Goal: Browse casually: Explore the website without a specific task or goal

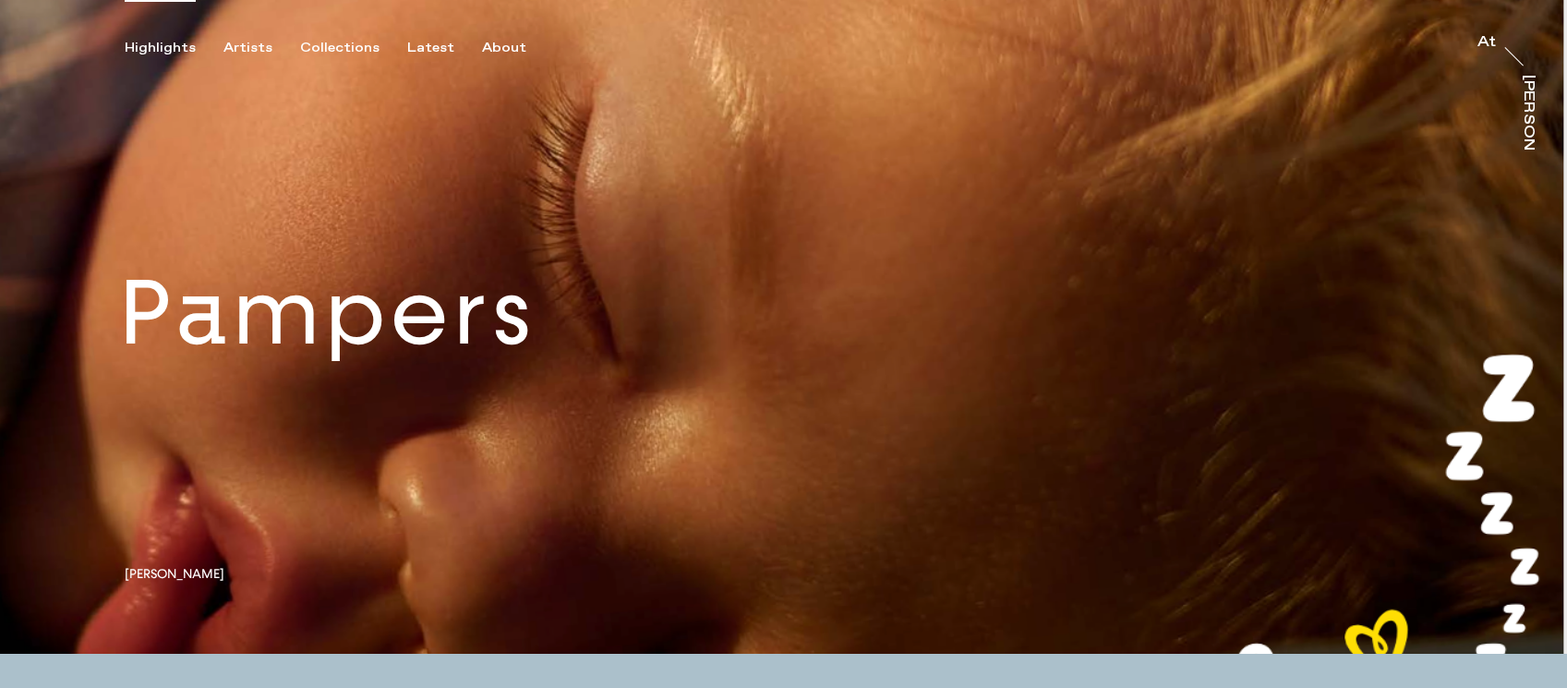
click at [178, 572] on link at bounding box center [783, 327] width 1567 height 654
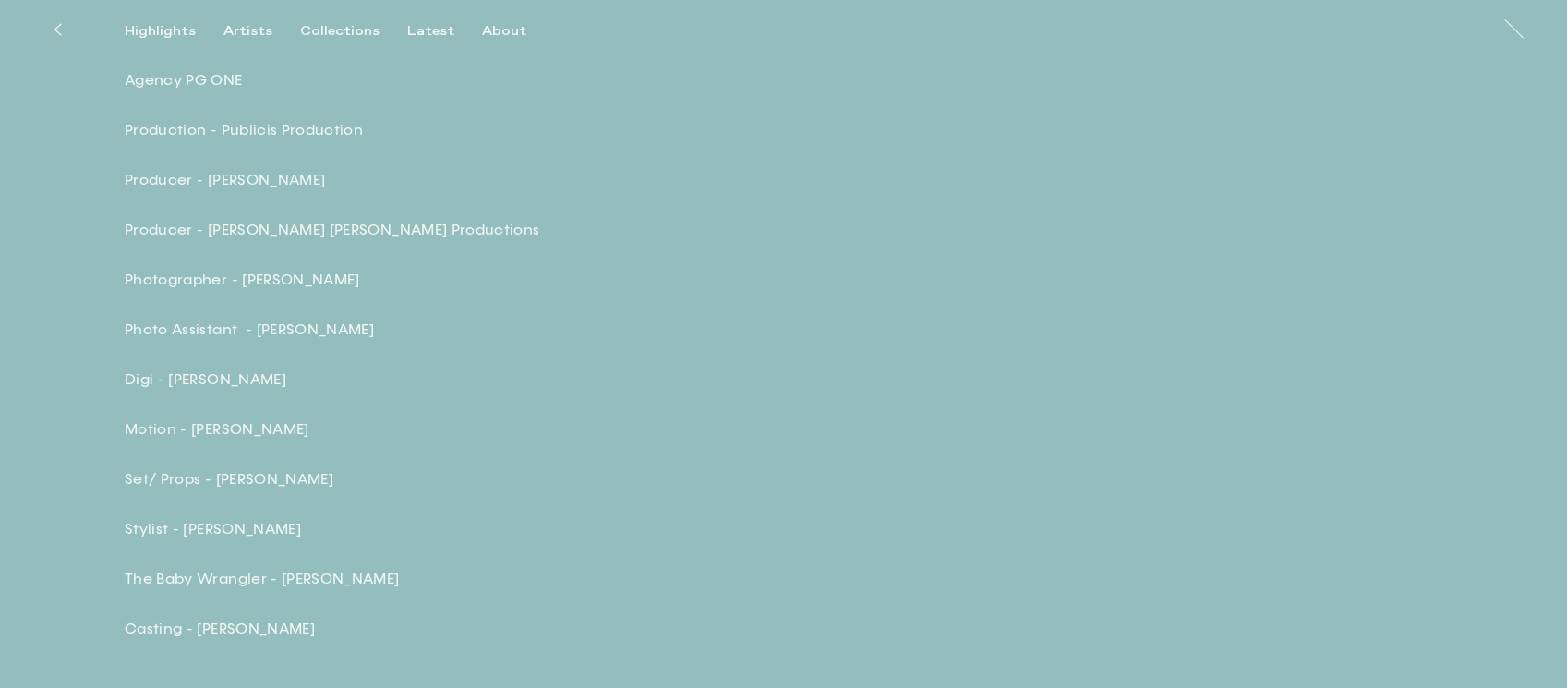
scroll to position [6125, 0]
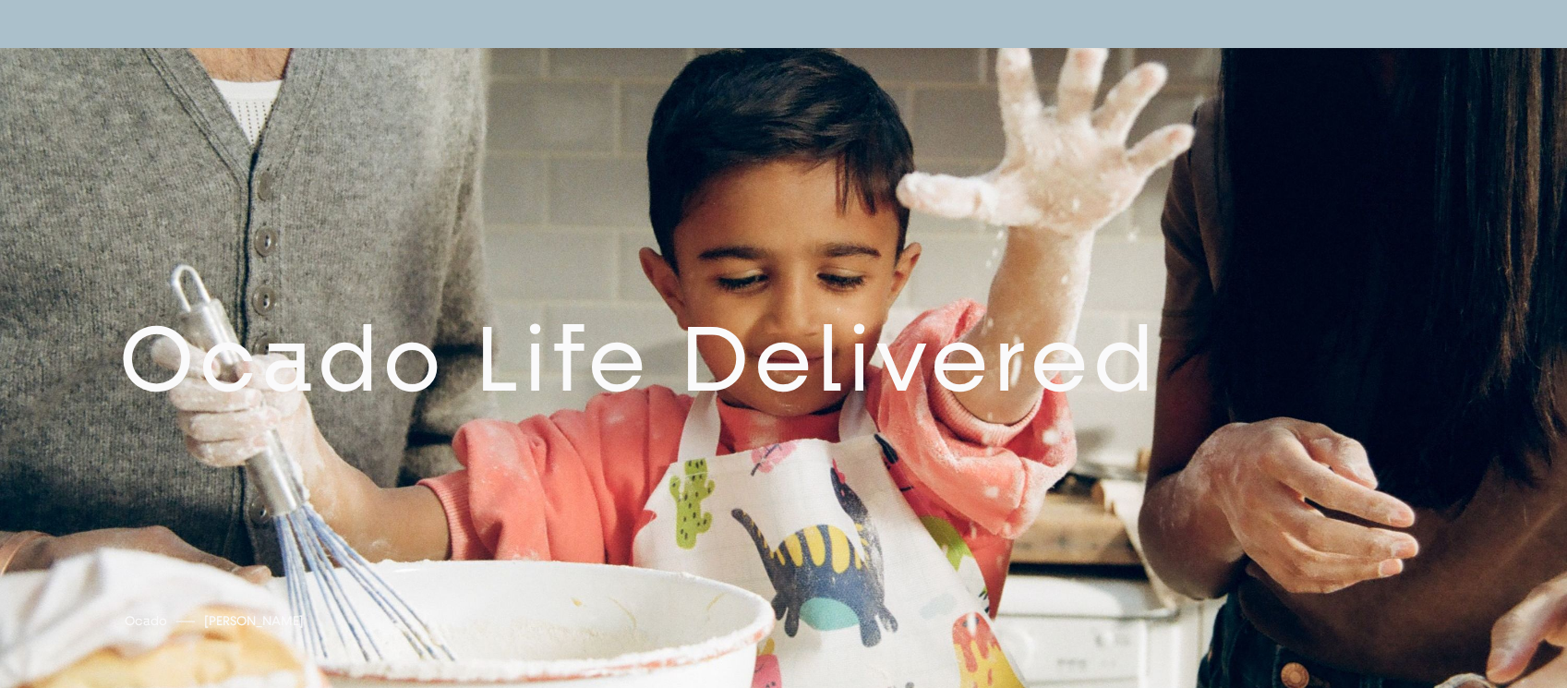
scroll to position [1338, 0]
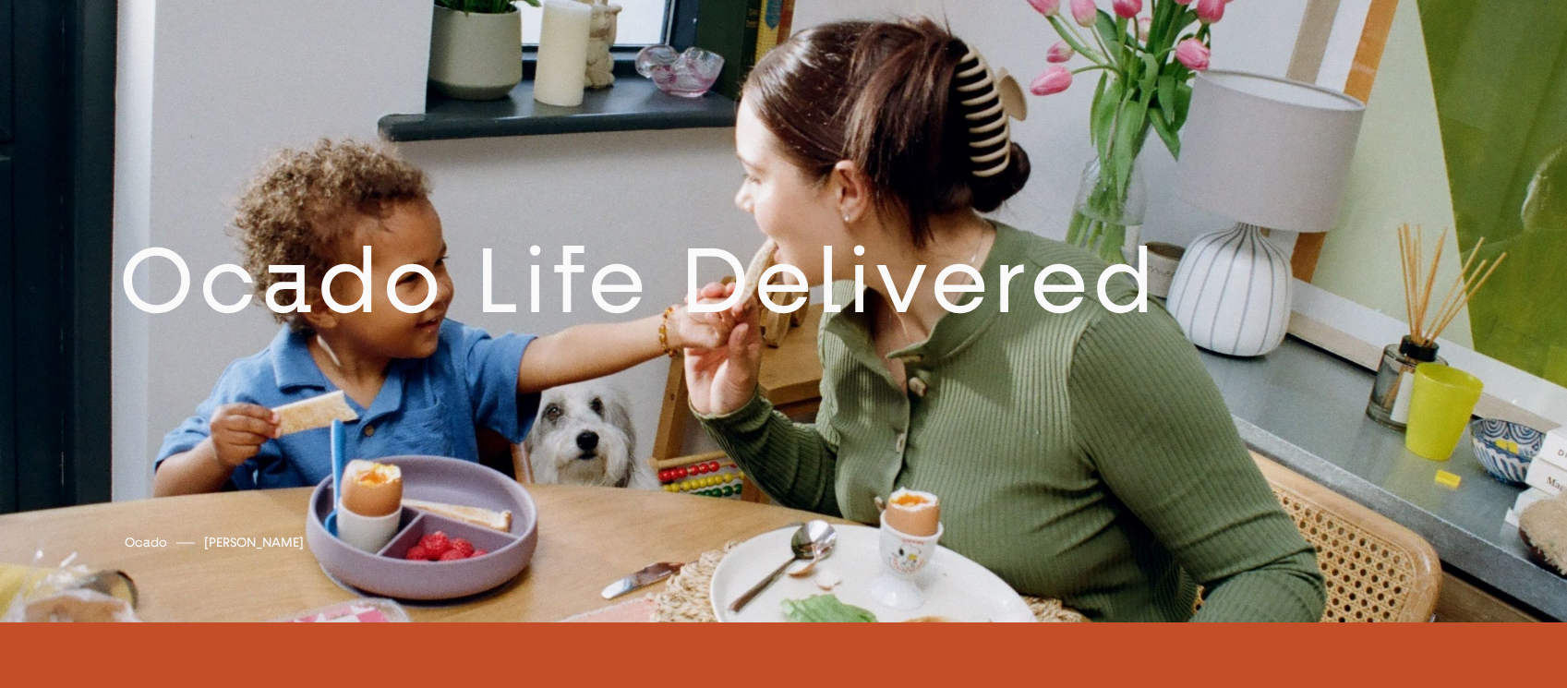
click at [313, 318] on link at bounding box center [783, 297] width 1567 height 654
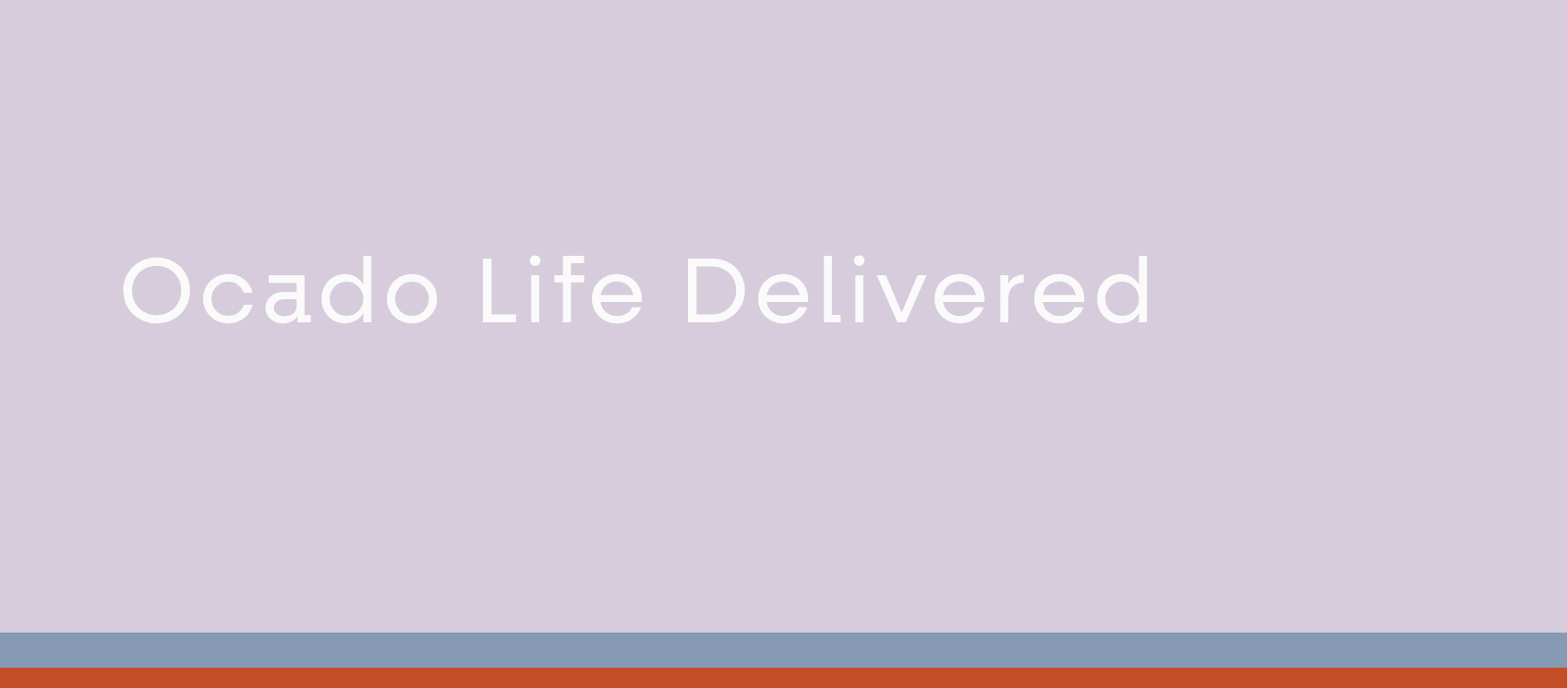
scroll to position [1308, 0]
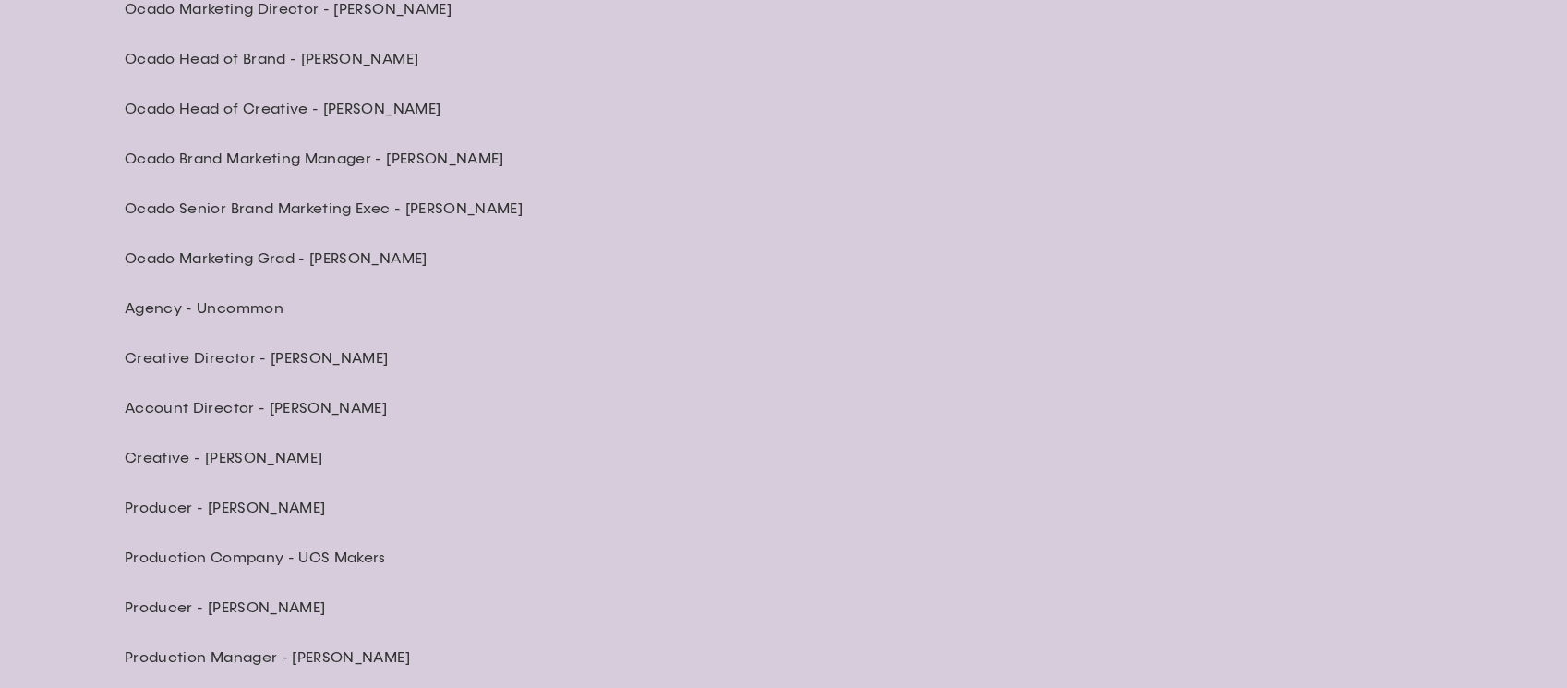
scroll to position [5755, 0]
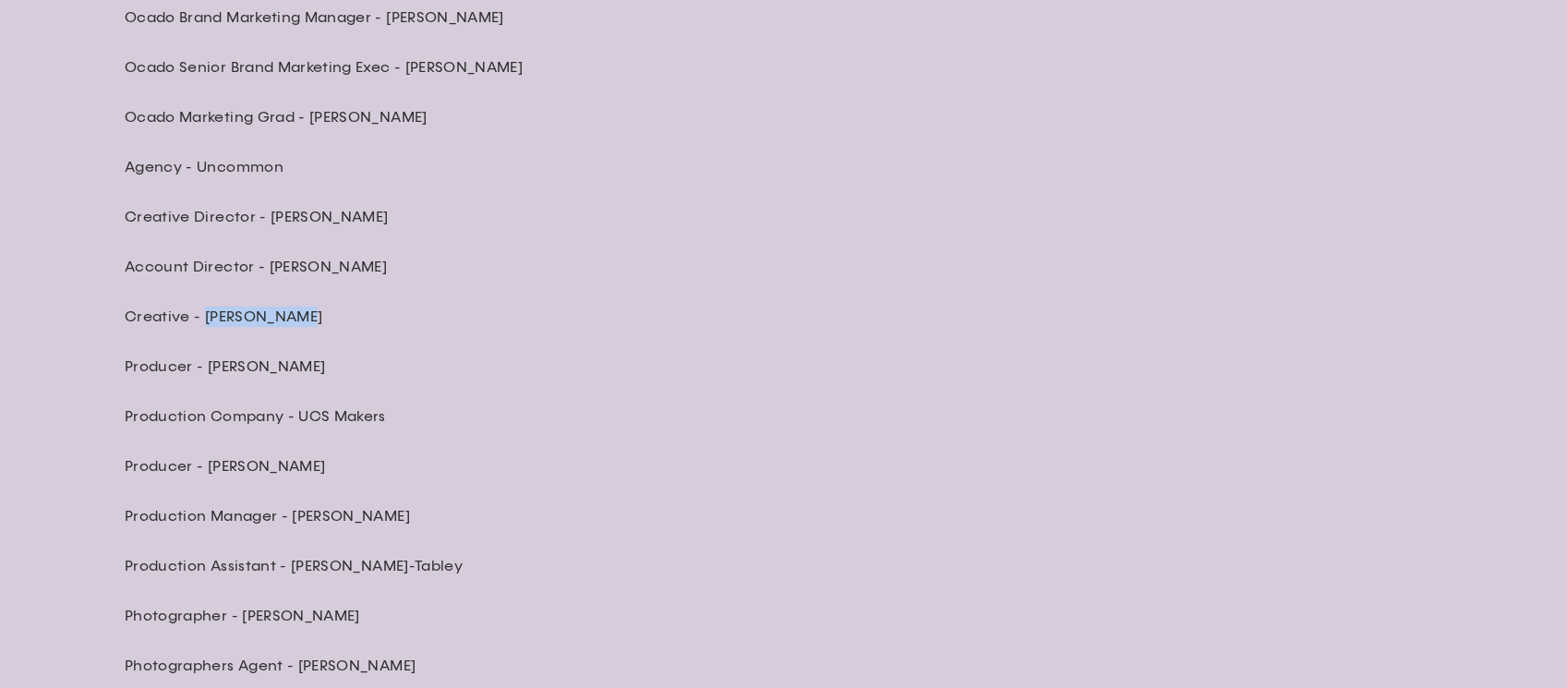
drag, startPoint x: 342, startPoint y: 318, endPoint x: 206, endPoint y: 318, distance: 135.8
click at [206, 318] on p "Creative - [PERSON_NAME]" at bounding box center [448, 317] width 647 height 20
copy p "[PERSON_NAME]"
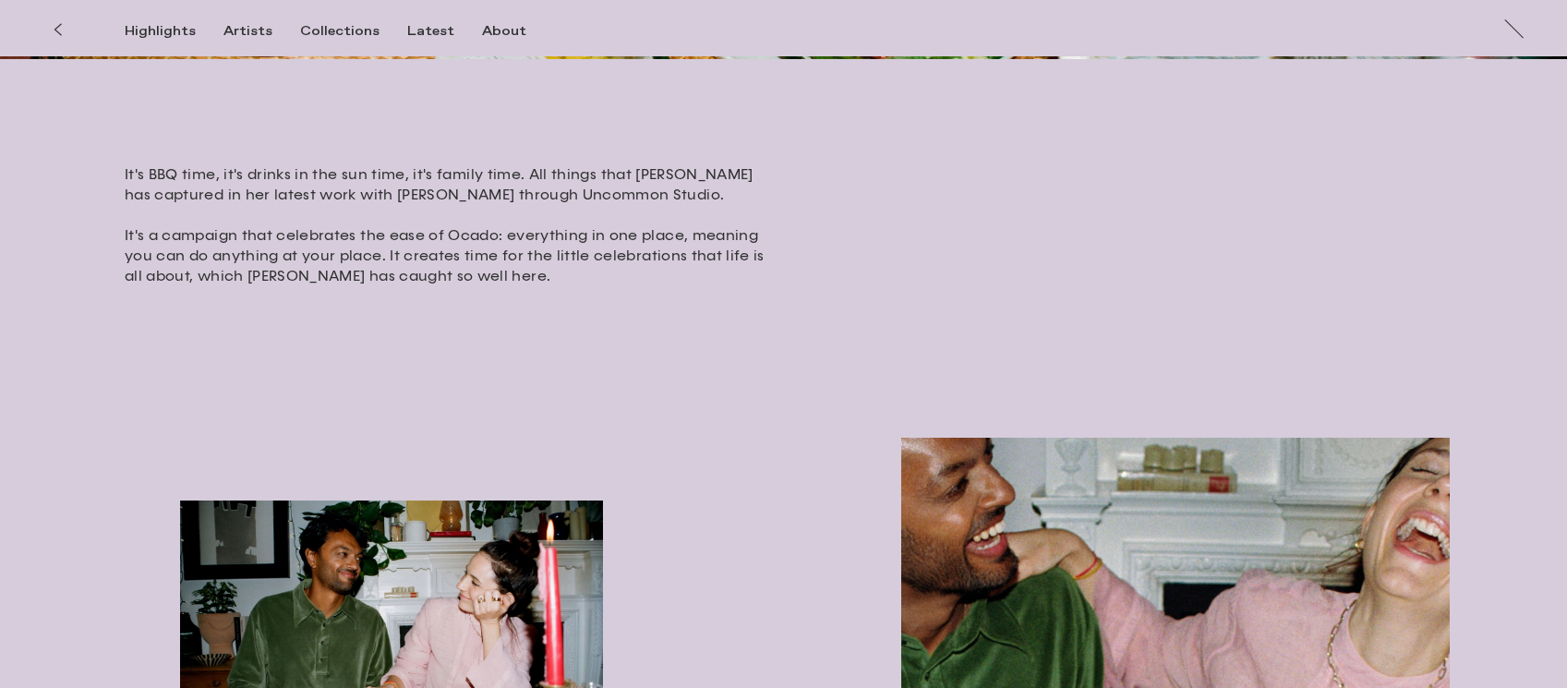
scroll to position [0, 0]
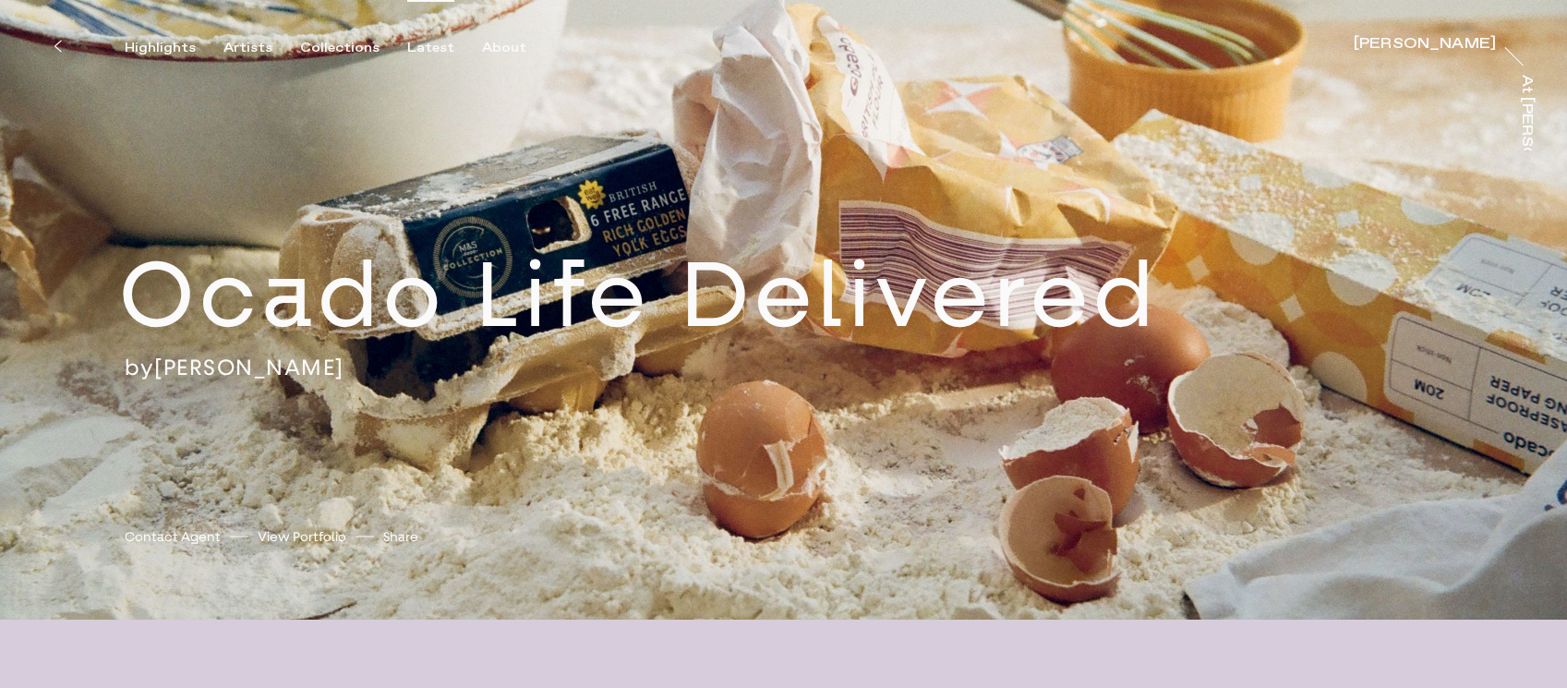
click at [422, 48] on div "Latest" at bounding box center [430, 48] width 47 height 17
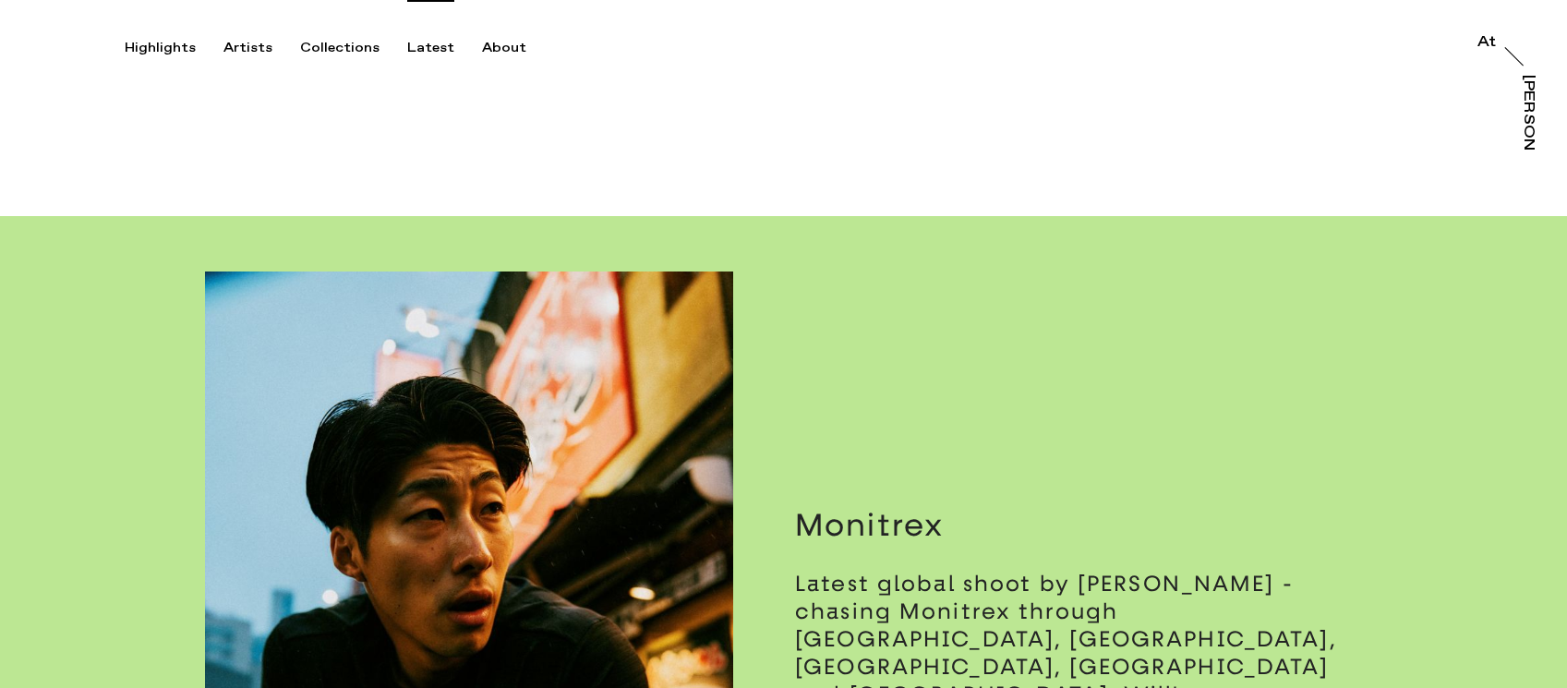
scroll to position [169, 0]
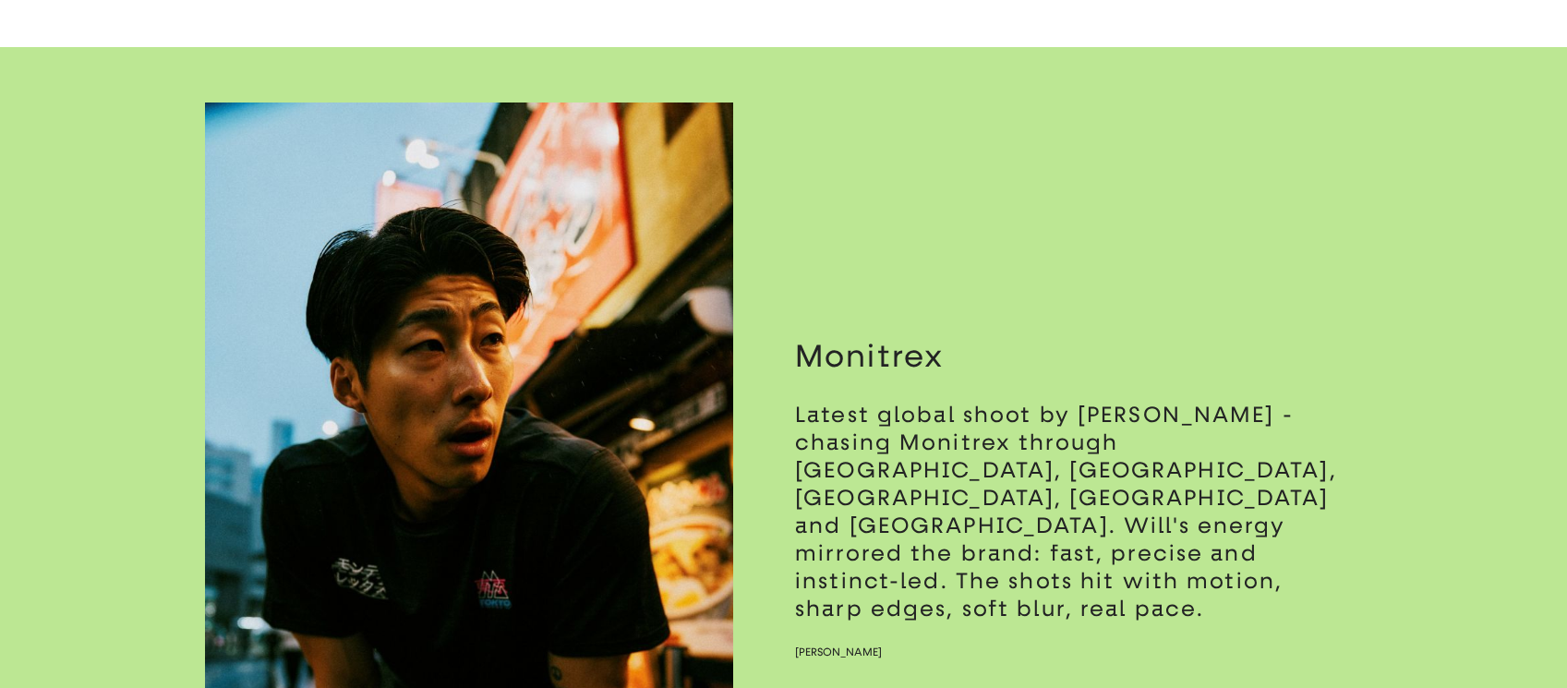
click at [688, 377] on img "button" at bounding box center [469, 499] width 528 height 792
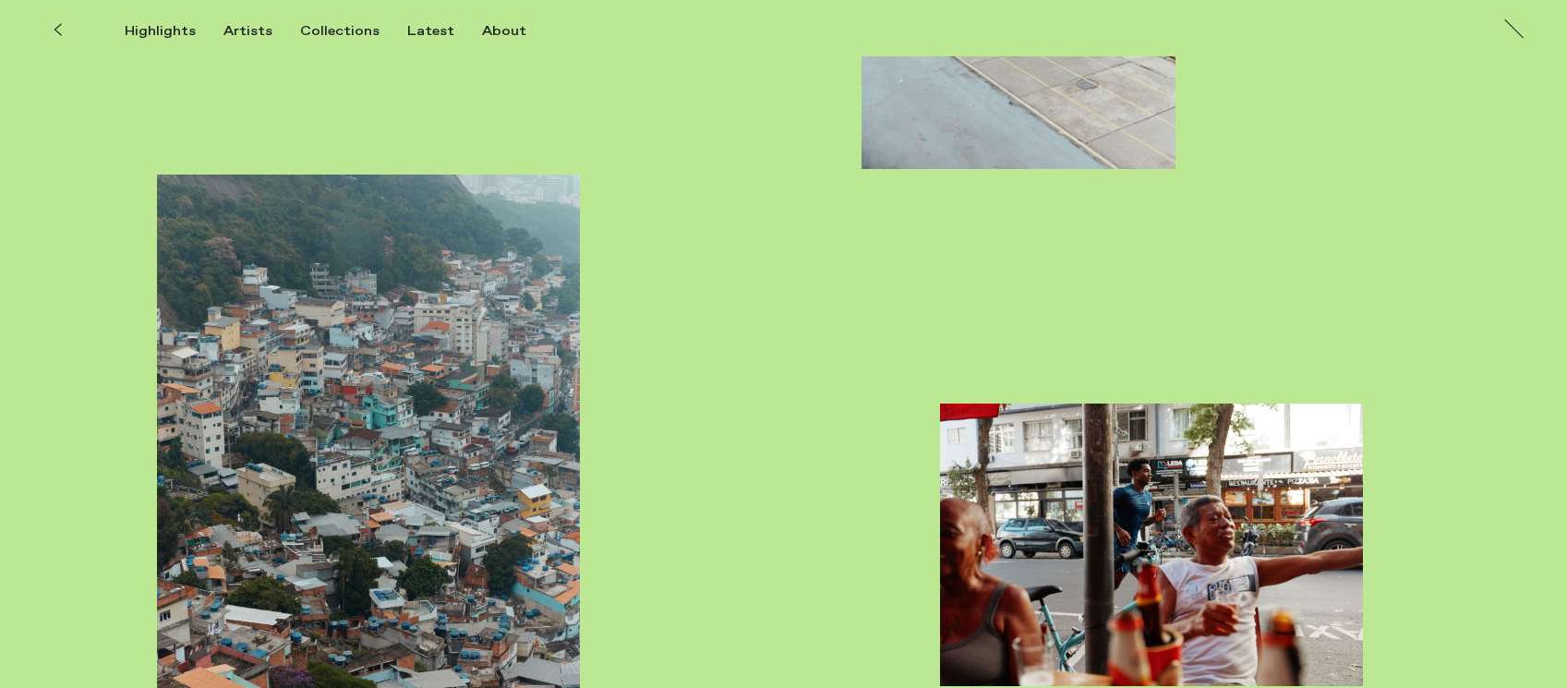
scroll to position [10068, 0]
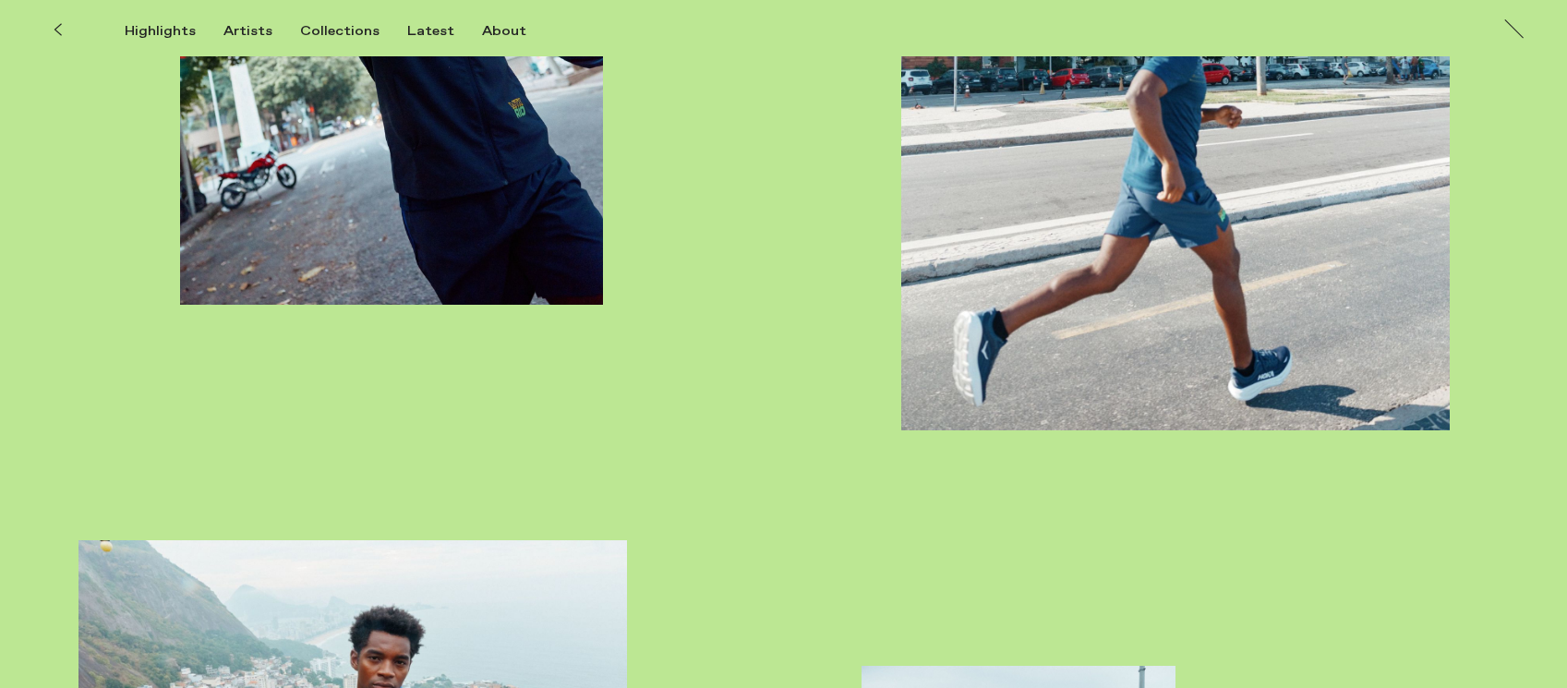
click at [63, 39] on button at bounding box center [57, 29] width 41 height 41
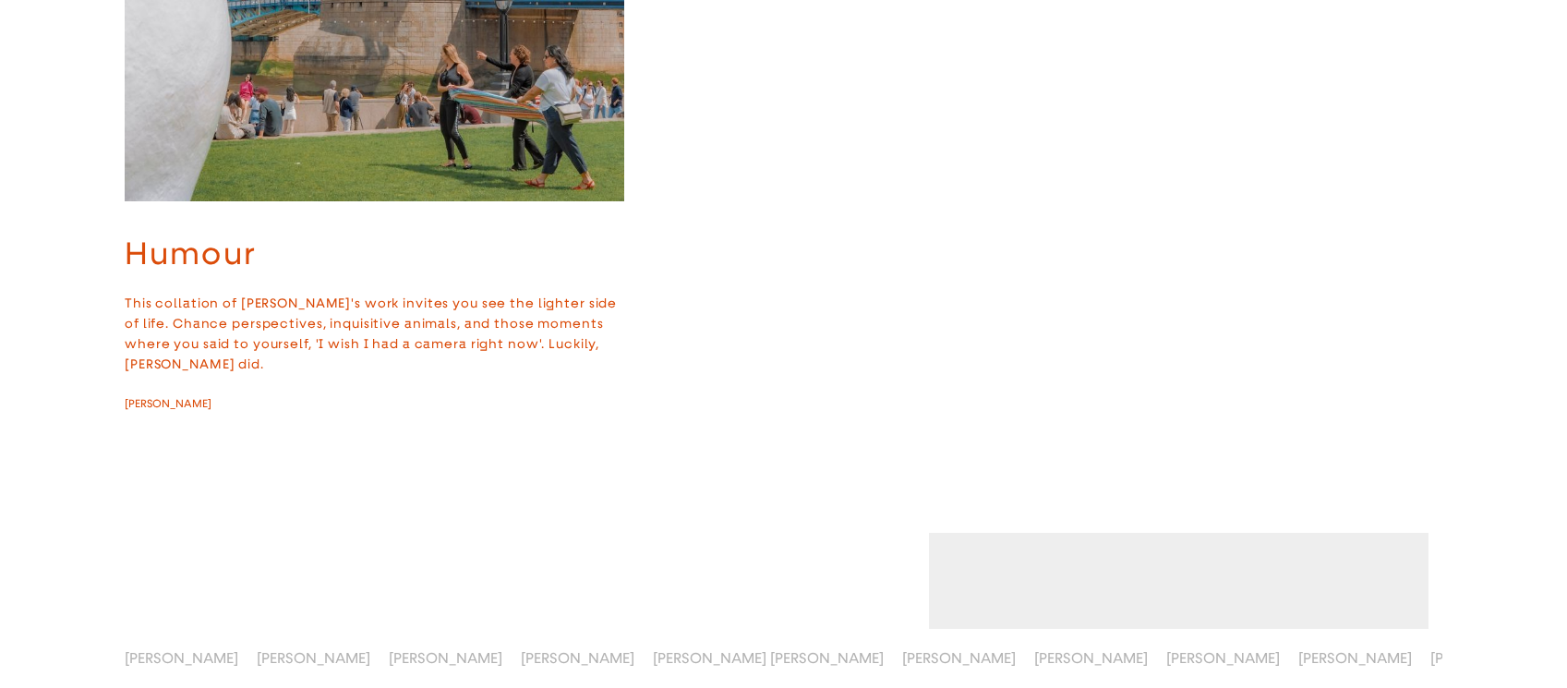
scroll to position [12200, 0]
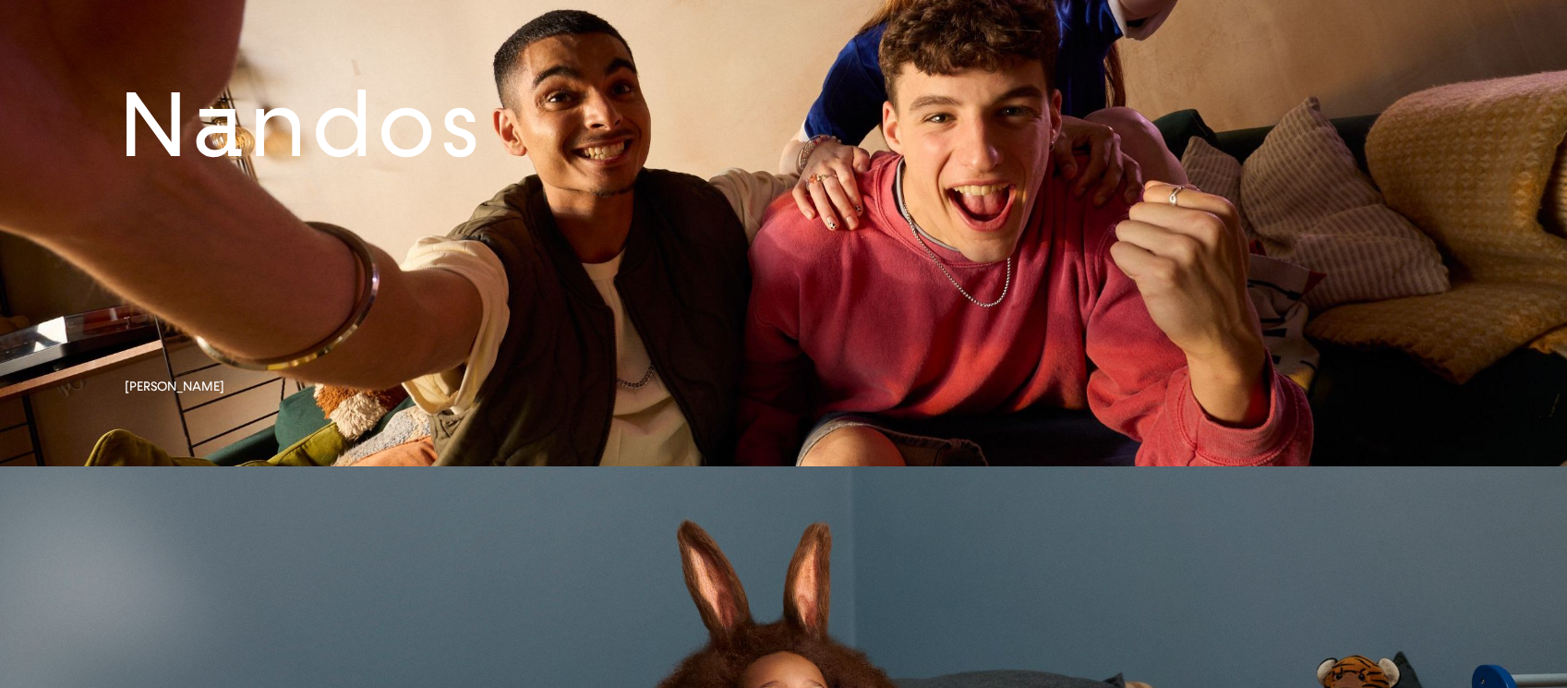
scroll to position [9369, 0]
